Goal: Task Accomplishment & Management: Manage account settings

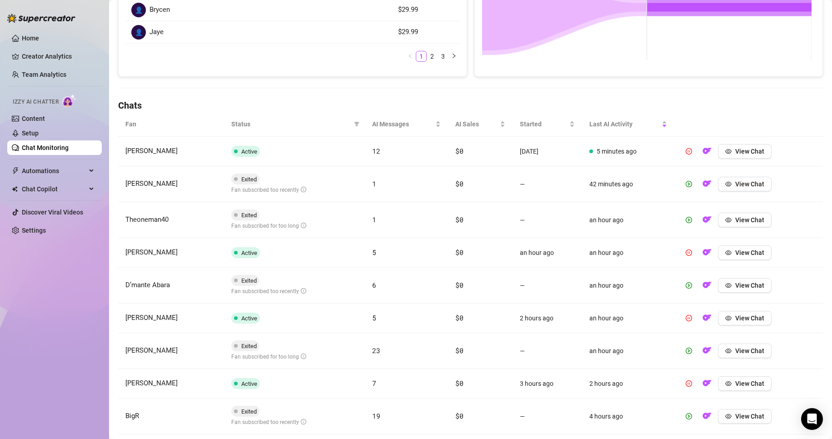
scroll to position [308, 0]
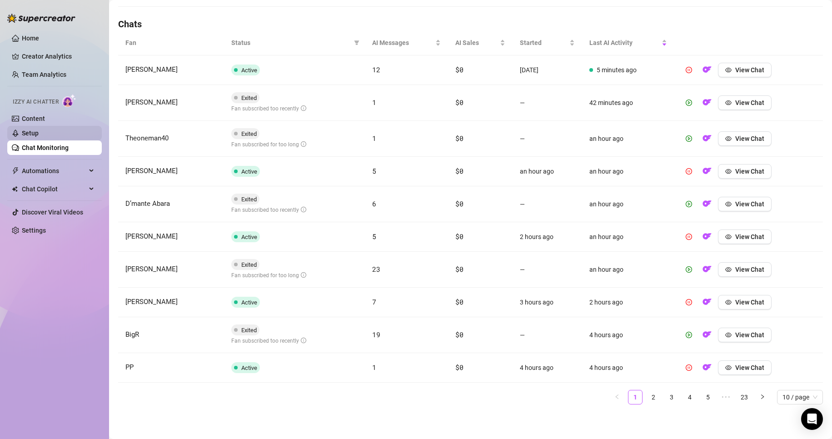
click at [25, 134] on link "Setup" at bounding box center [30, 132] width 17 height 7
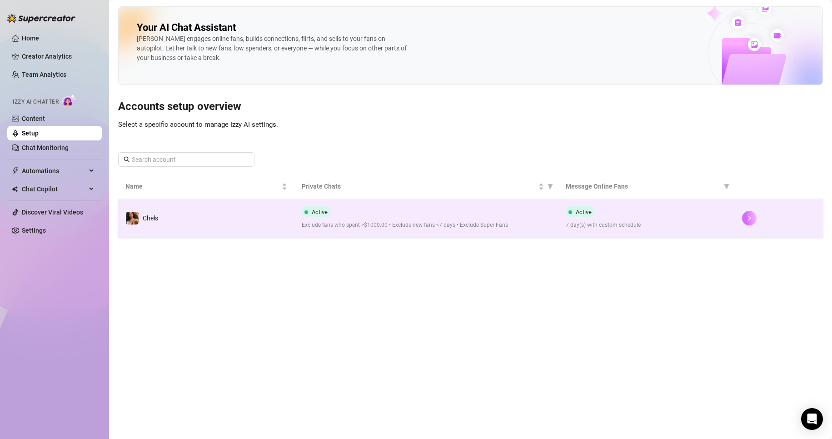
click at [751, 216] on icon "right" at bounding box center [749, 218] width 6 height 6
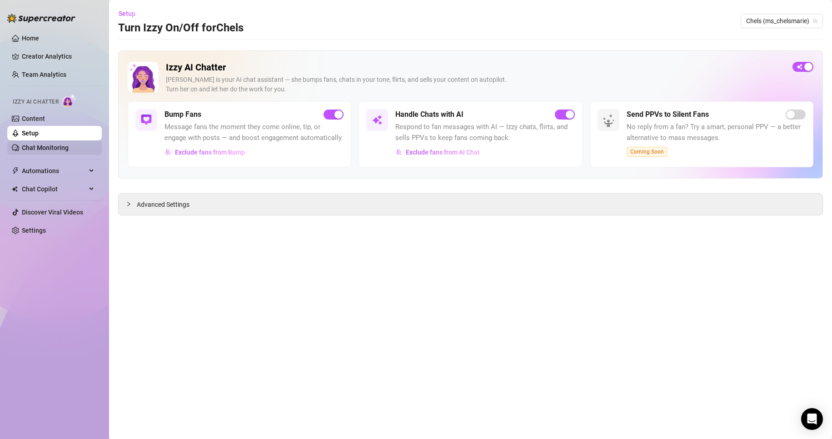
click at [42, 144] on link "Chat Monitoring" at bounding box center [45, 147] width 47 height 7
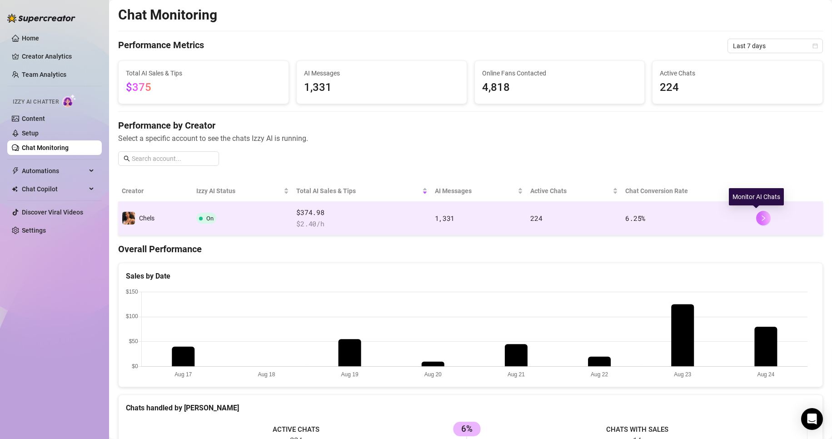
click at [756, 222] on button "button" at bounding box center [763, 218] width 15 height 15
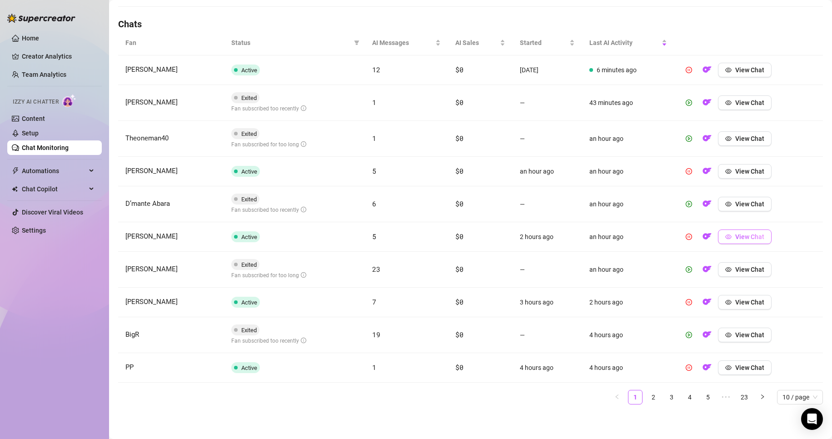
scroll to position [308, 0]
click at [647, 397] on link "2" at bounding box center [654, 398] width 14 height 14
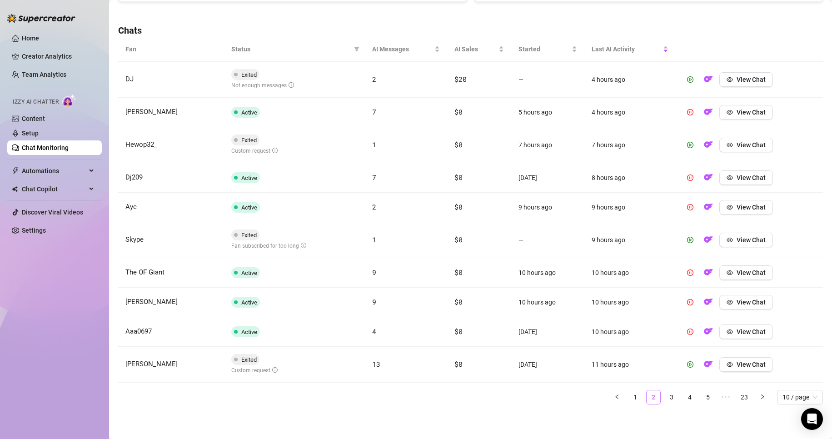
scroll to position [302, 0]
click at [748, 139] on button "View Chat" at bounding box center [746, 145] width 54 height 15
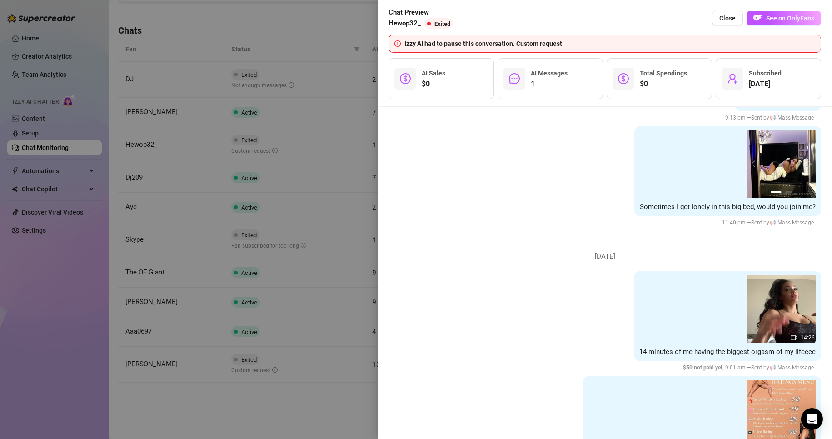
scroll to position [1461, 0]
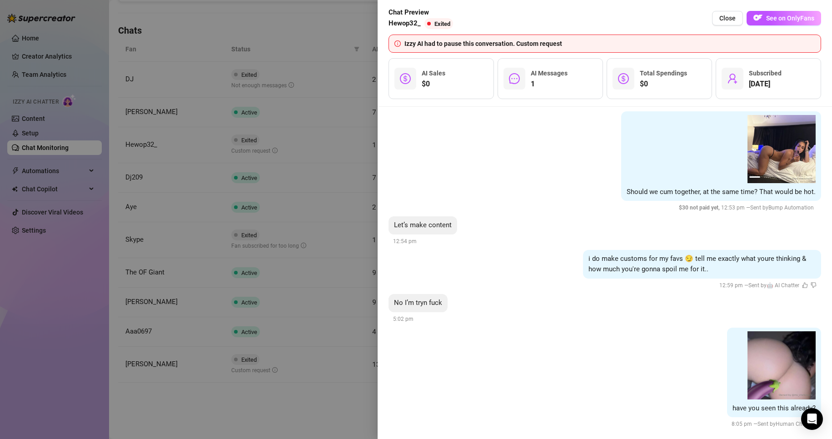
click at [340, 405] on div at bounding box center [416, 219] width 832 height 439
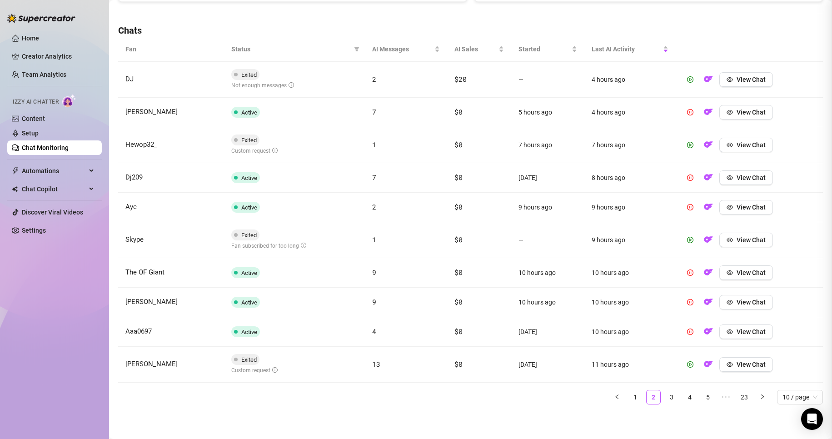
scroll to position [0, 0]
click at [745, 366] on span "View Chat" at bounding box center [751, 364] width 29 height 7
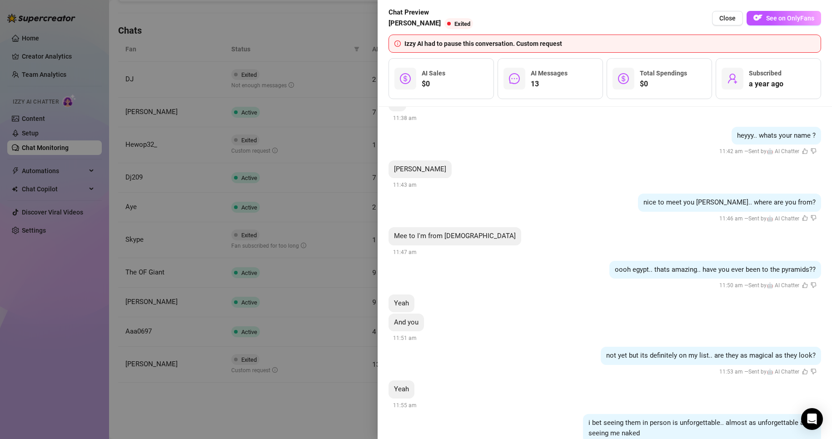
scroll to position [697, 0]
click at [315, 403] on div at bounding box center [416, 219] width 832 height 439
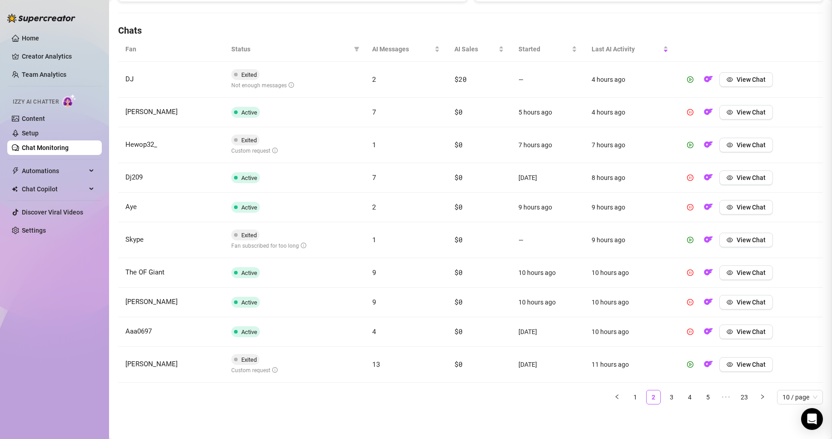
scroll to position [0, 0]
click at [665, 393] on link "3" at bounding box center [672, 397] width 14 height 14
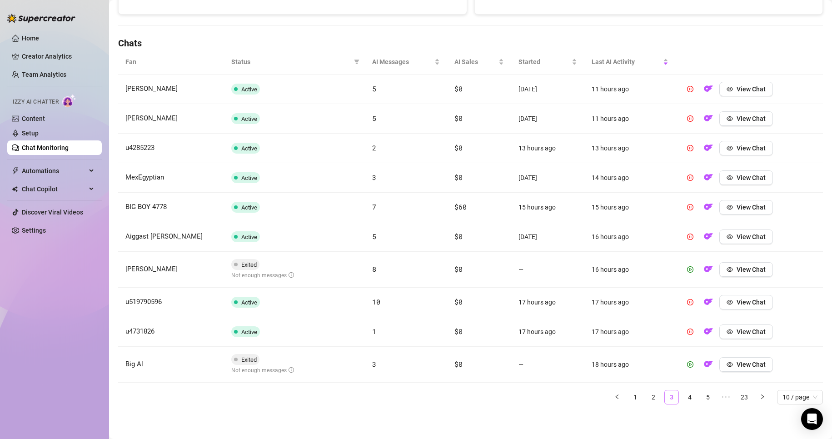
scroll to position [289, 0]
click at [685, 395] on link "4" at bounding box center [690, 397] width 14 height 14
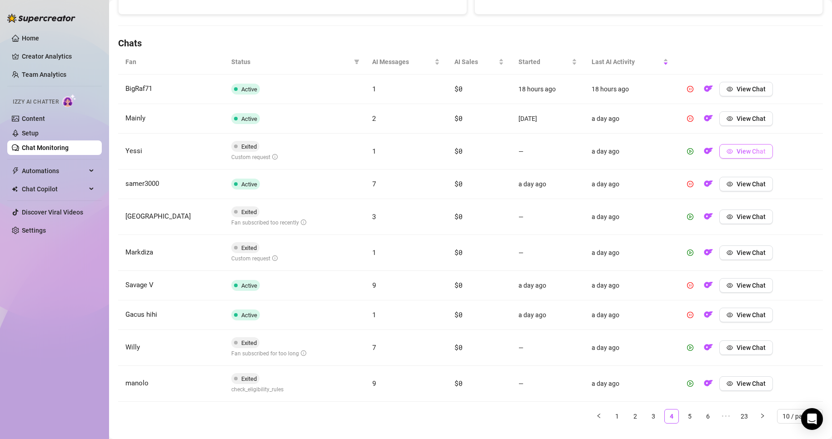
click at [737, 154] on span "View Chat" at bounding box center [751, 151] width 29 height 7
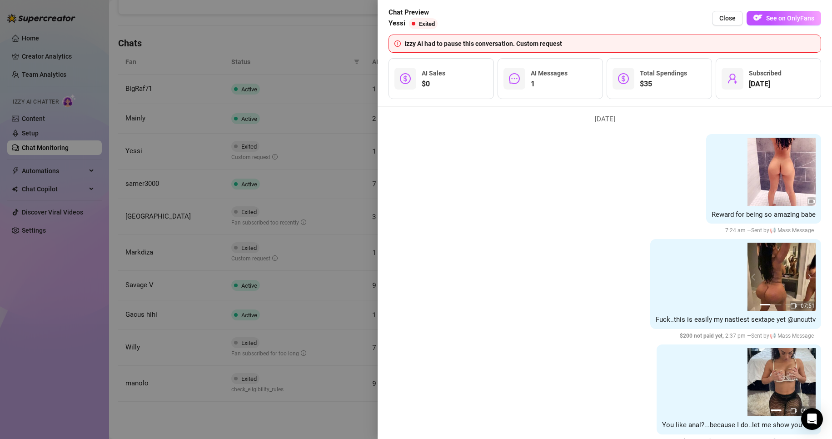
scroll to position [510, 0]
click at [345, 417] on div at bounding box center [416, 219] width 832 height 439
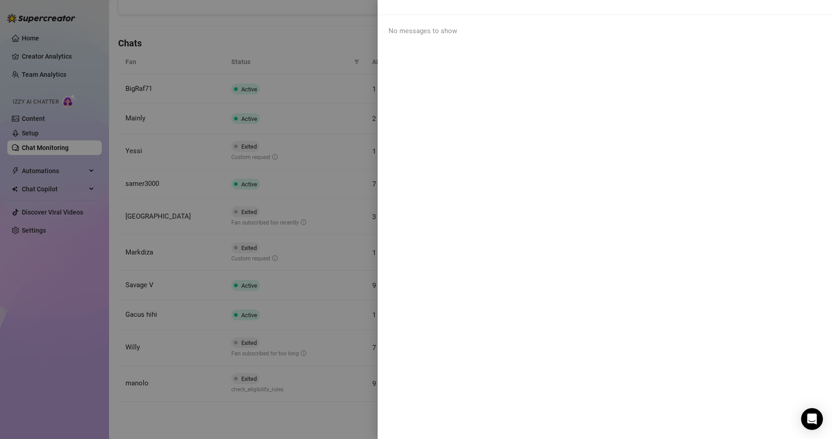
scroll to position [0, 0]
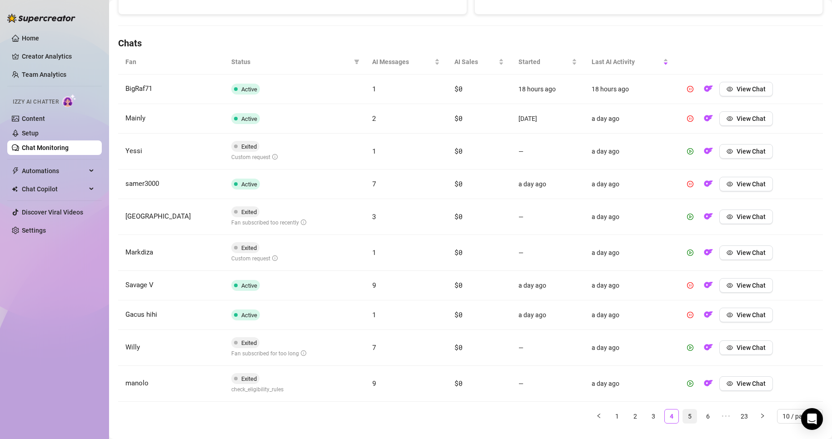
click at [683, 418] on link "5" at bounding box center [690, 416] width 14 height 14
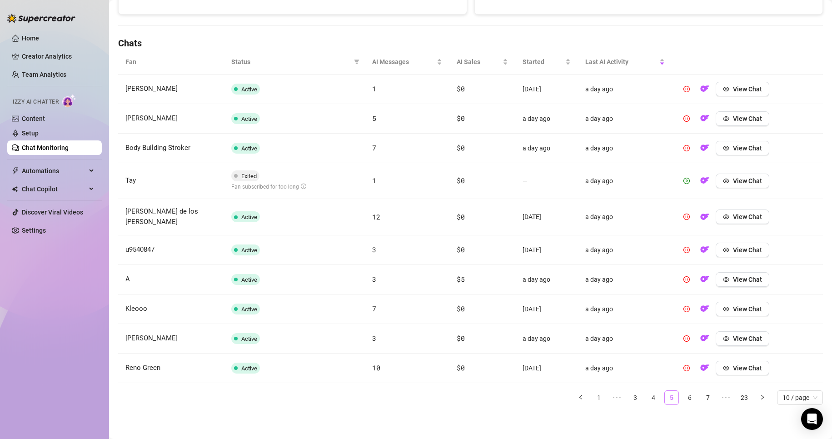
scroll to position [283, 0]
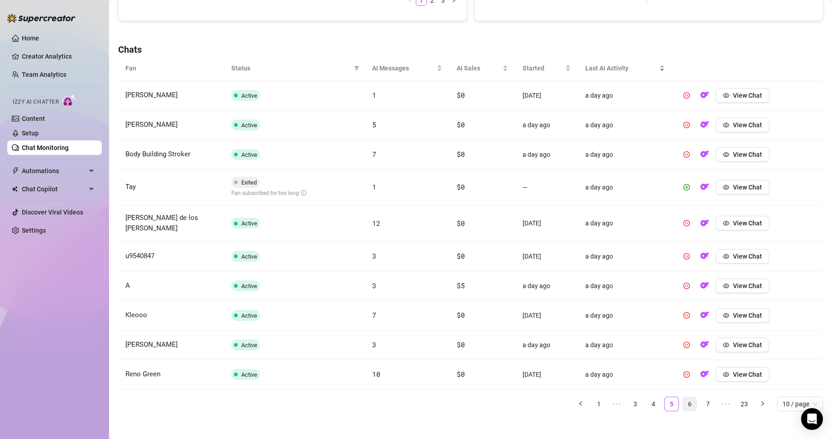
click at [683, 397] on link "6" at bounding box center [690, 404] width 14 height 14
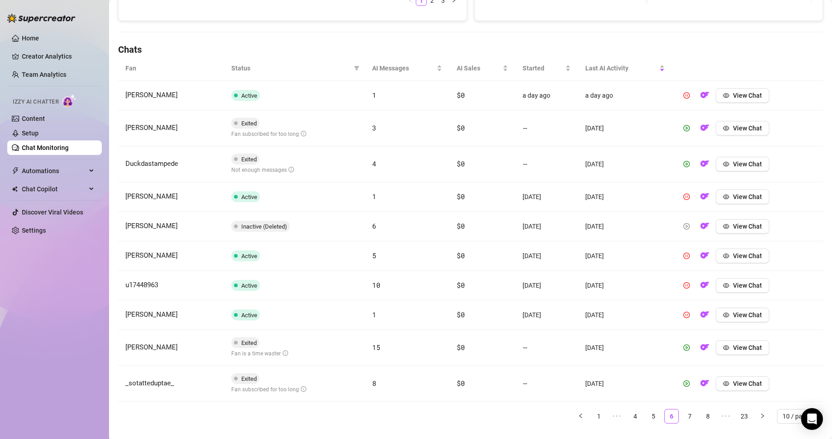
drag, startPoint x: 683, startPoint y: 393, endPoint x: 642, endPoint y: 281, distance: 119.2
click at [642, 281] on tbody "[PERSON_NAME] Active 1 $0 a day ago a day ago View Chat [PERSON_NAME] Exited Fa…" at bounding box center [470, 241] width 705 height 321
click at [413, 435] on main "Chat Monitoring Chat Monitoring for Chels Chels (ms_chelsmarie) Performance Met…" at bounding box center [470, 87] width 723 height 741
click at [46, 55] on link "Creator Analytics" at bounding box center [58, 56] width 73 height 15
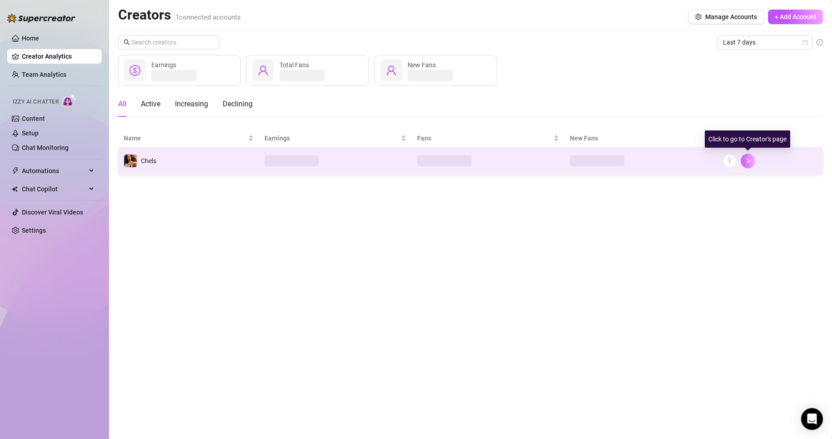
click at [753, 159] on button "button" at bounding box center [748, 161] width 15 height 15
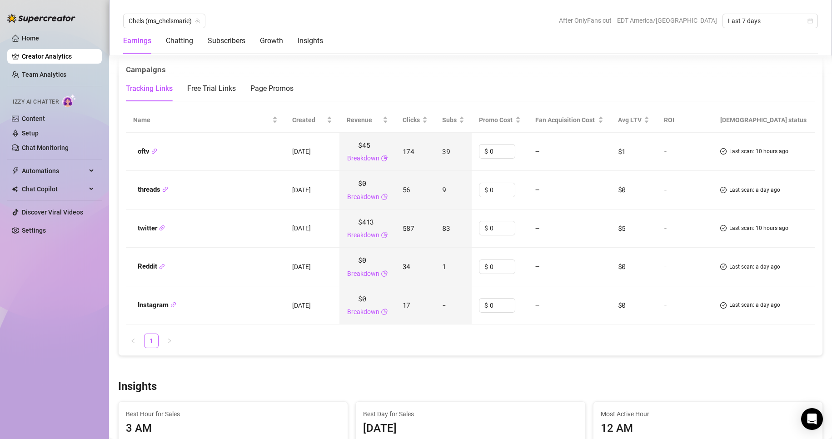
scroll to position [1071, 0]
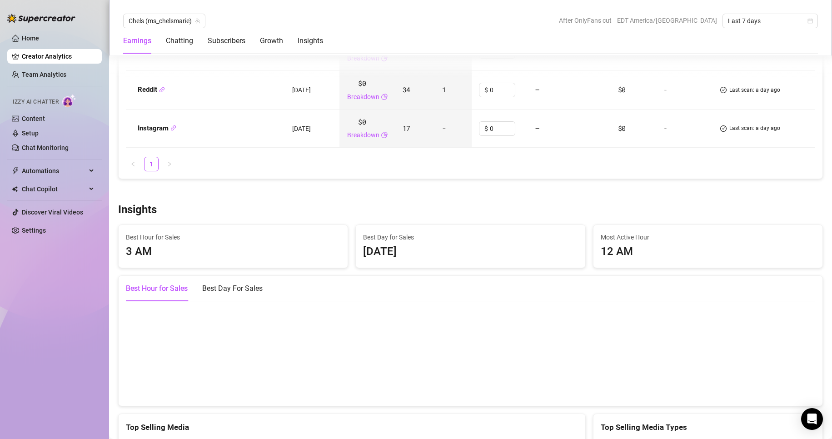
scroll to position [1247, 0]
click at [173, 289] on div "Best Hour for Sales" at bounding box center [157, 288] width 62 height 11
click at [237, 282] on div "Best Day For Sales" at bounding box center [232, 287] width 60 height 25
click at [190, 371] on canvas at bounding box center [467, 352] width 682 height 91
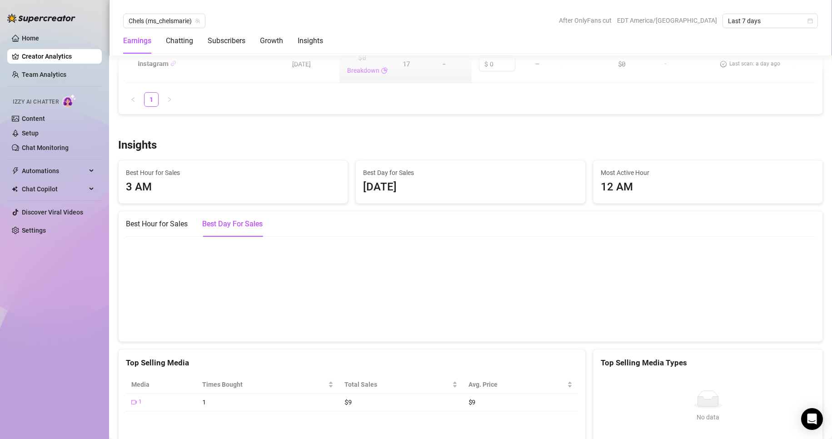
scroll to position [1311, 0]
click at [169, 218] on div "Best Hour for Sales" at bounding box center [157, 223] width 62 height 25
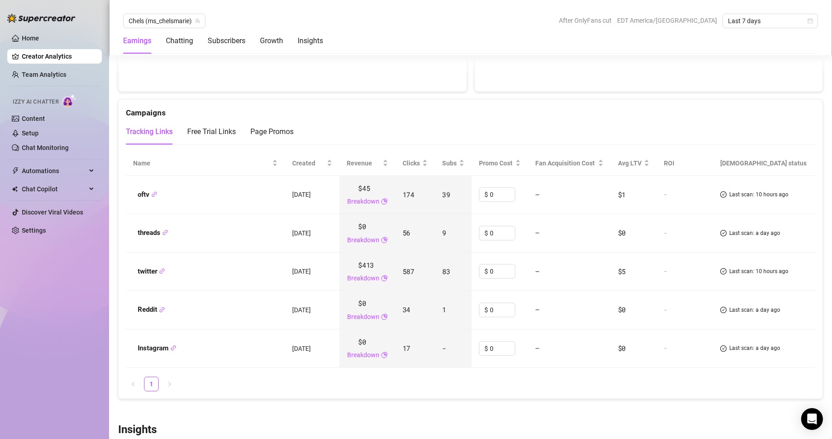
scroll to position [1026, 0]
click at [793, 16] on span "Last 7 days" at bounding box center [770, 21] width 85 height 14
click at [758, 84] on div "Last 90 days" at bounding box center [770, 83] width 81 height 10
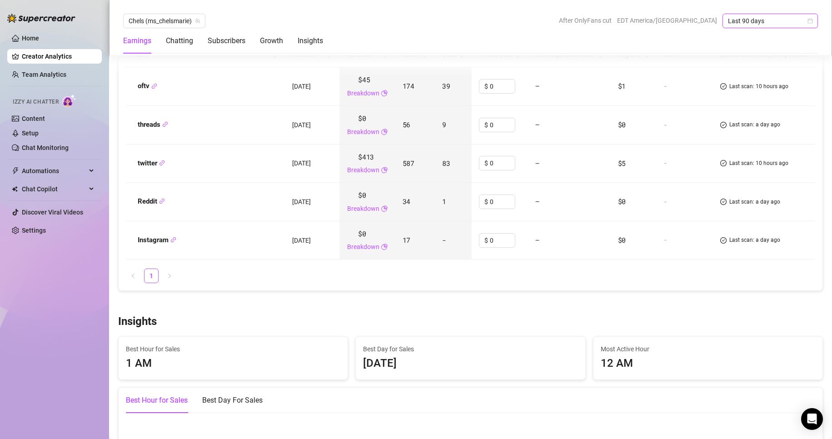
scroll to position [1010, 0]
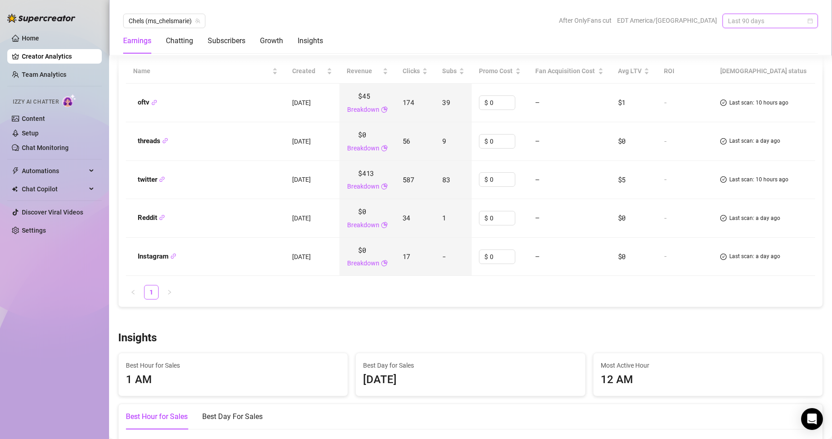
click at [760, 20] on span "Last 90 days" at bounding box center [770, 21] width 85 height 14
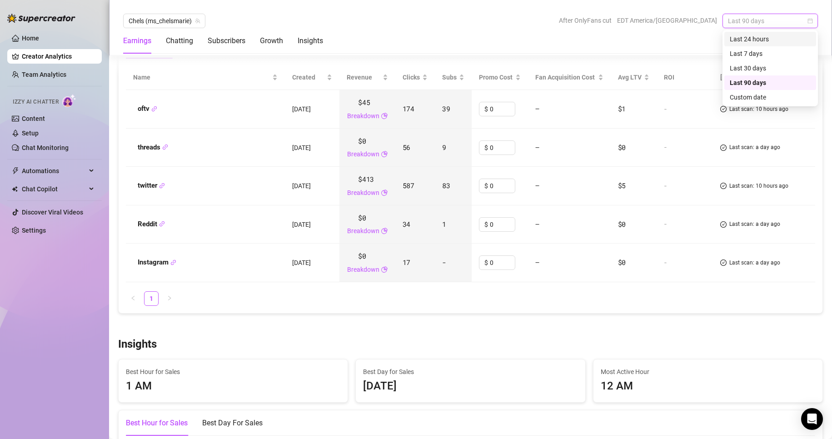
scroll to position [1016, 0]
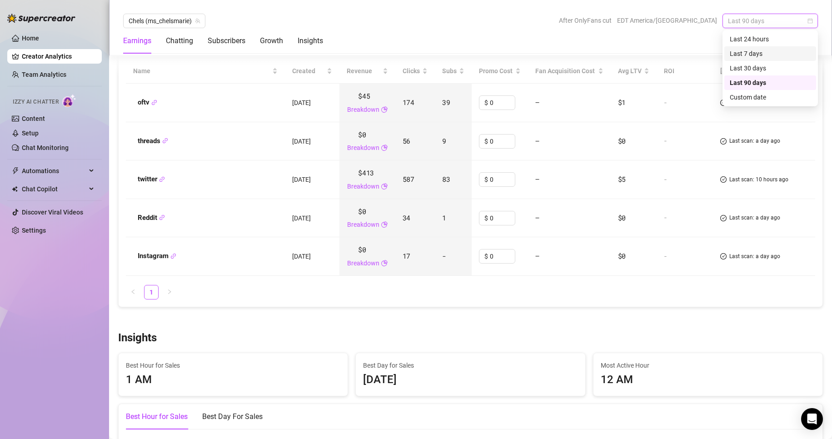
click at [757, 55] on div "Last 7 days" at bounding box center [770, 54] width 81 height 10
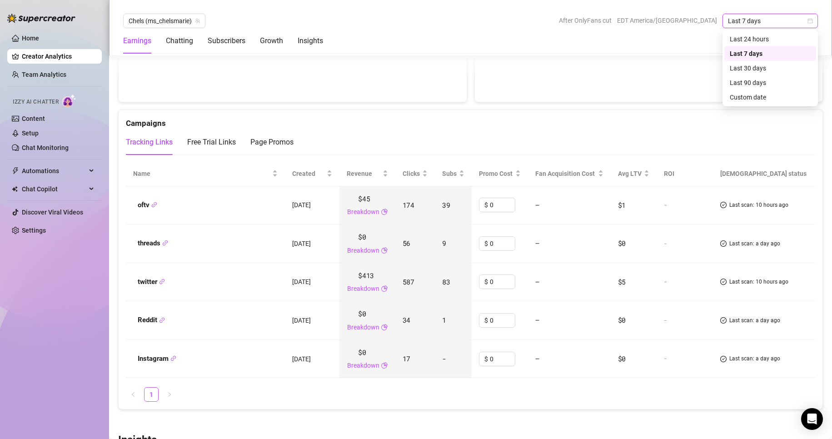
scroll to position [1168, 0]
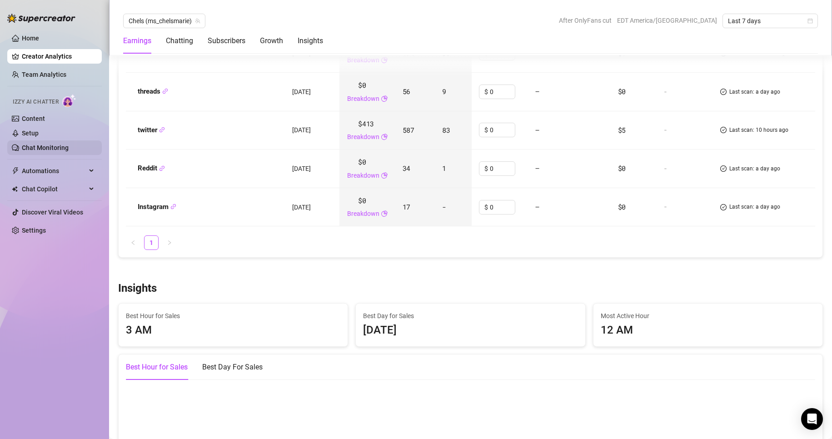
click at [40, 151] on link "Chat Monitoring" at bounding box center [45, 147] width 47 height 7
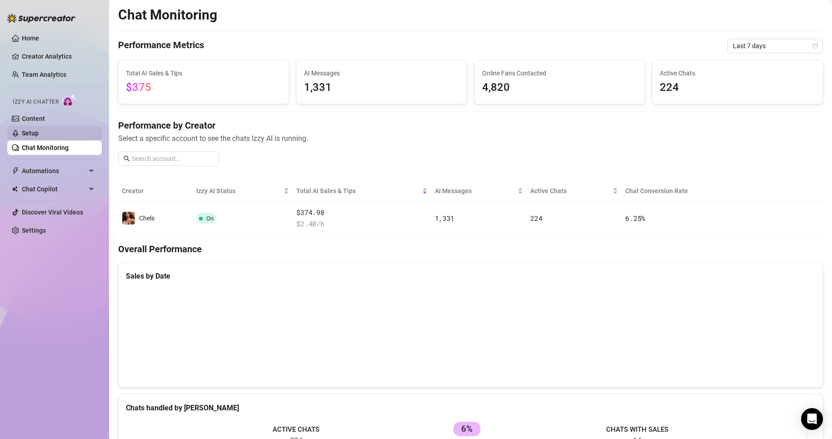
click at [36, 136] on link "Setup" at bounding box center [30, 132] width 17 height 7
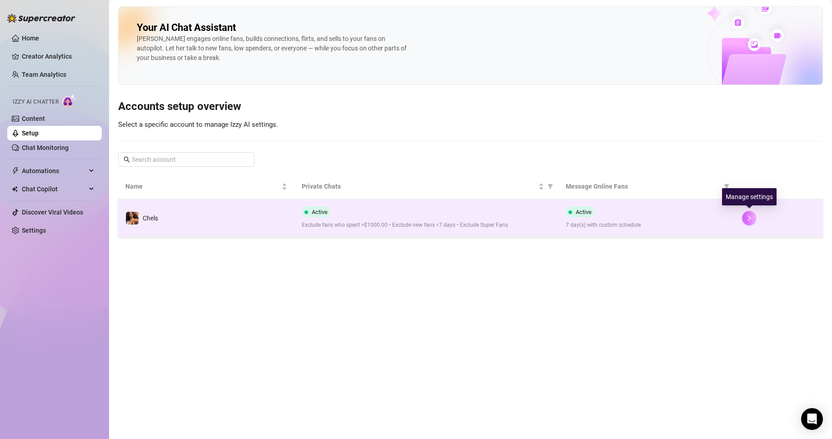
click at [749, 217] on icon "right" at bounding box center [749, 218] width 6 height 6
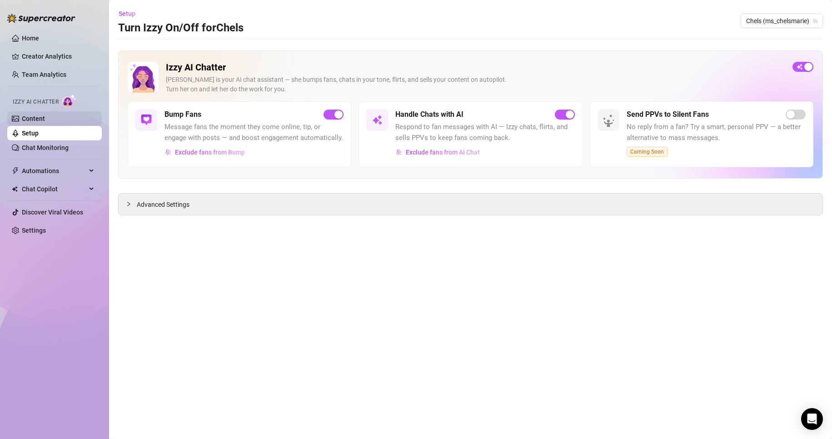
click at [36, 122] on link "Content" at bounding box center [33, 118] width 23 height 7
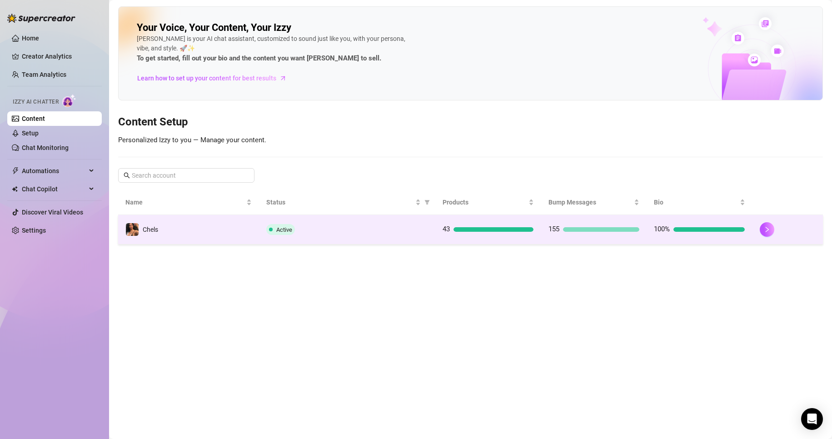
click at [776, 236] on div at bounding box center [788, 229] width 56 height 15
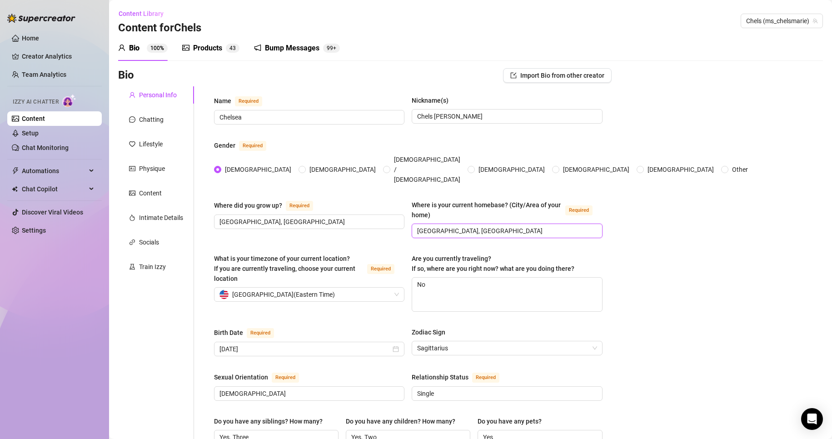
drag, startPoint x: 434, startPoint y: 214, endPoint x: 383, endPoint y: 222, distance: 51.9
click at [383, 222] on div "Where did you grow up? Required [GEOGRAPHIC_DATA], [GEOGRAPHIC_DATA] Where is y…" at bounding box center [408, 223] width 388 height 46
click at [448, 226] on input "ft.lauderdale, [GEOGRAPHIC_DATA]" at bounding box center [506, 231] width 178 height 10
click at [515, 224] on span "ft.lauderdale, [GEOGRAPHIC_DATA]" at bounding box center [507, 231] width 190 height 15
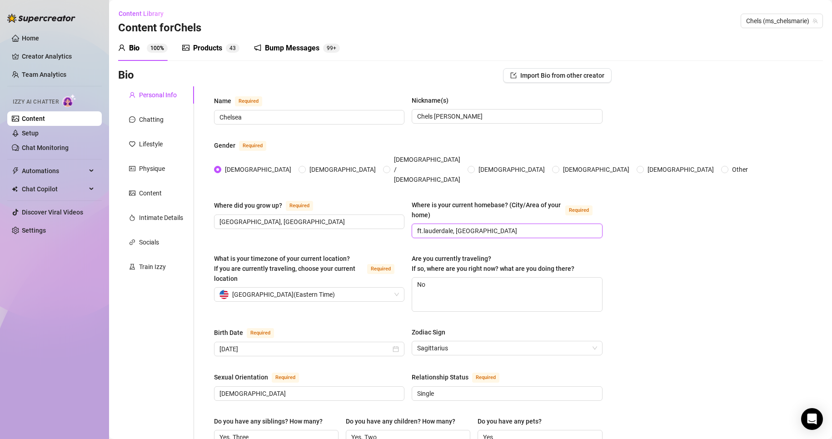
click at [514, 226] on input "ft.lauderdale, [GEOGRAPHIC_DATA]" at bounding box center [506, 231] width 178 height 10
click at [424, 226] on input "ft.lauderdale, [GEOGRAPHIC_DATA]" at bounding box center [506, 231] width 178 height 10
click at [571, 284] on textarea "No" at bounding box center [506, 295] width 189 height 34
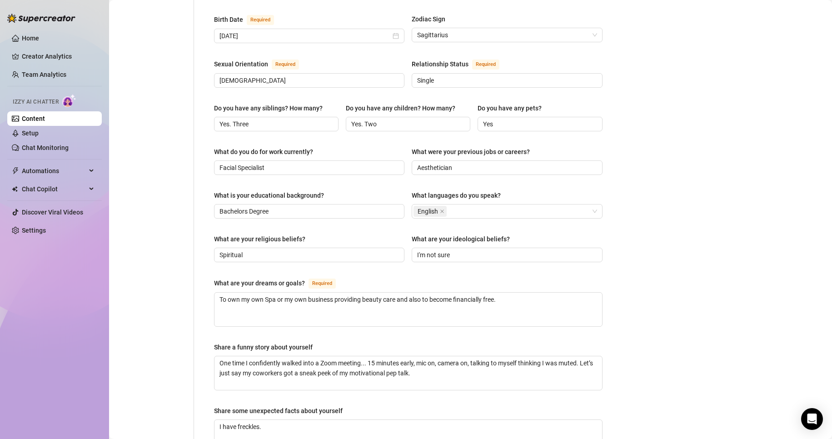
scroll to position [471, 0]
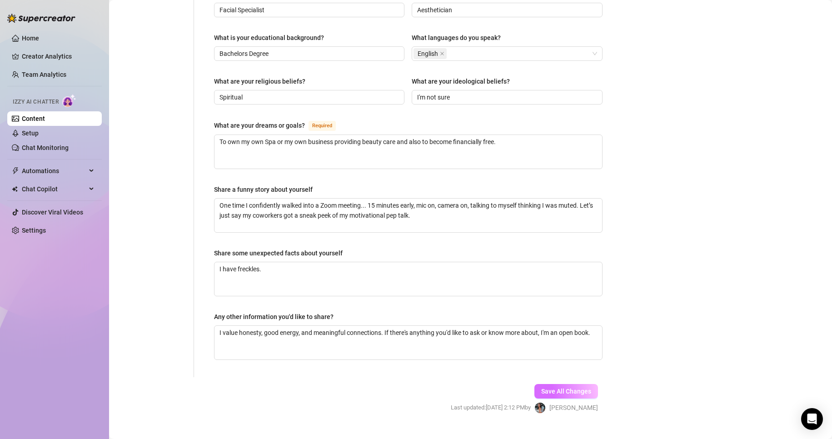
click at [558, 384] on button "Save All Changes" at bounding box center [566, 391] width 64 height 15
type input "ft.Lauderdale, [GEOGRAPHIC_DATA]"
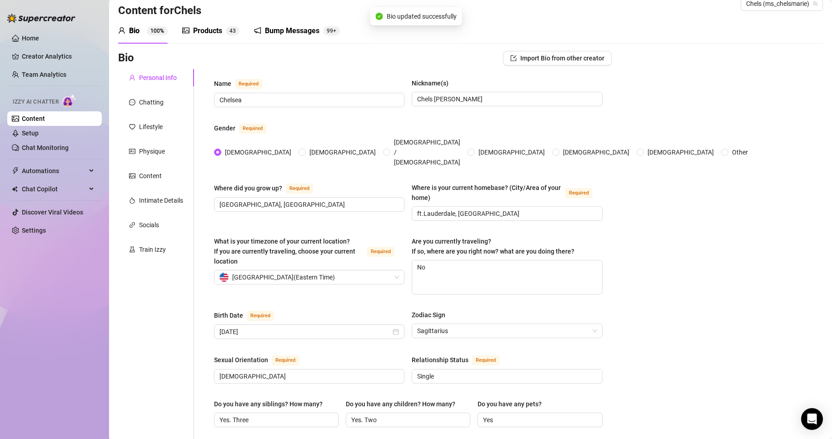
scroll to position [0, 0]
